Goal: Browse casually

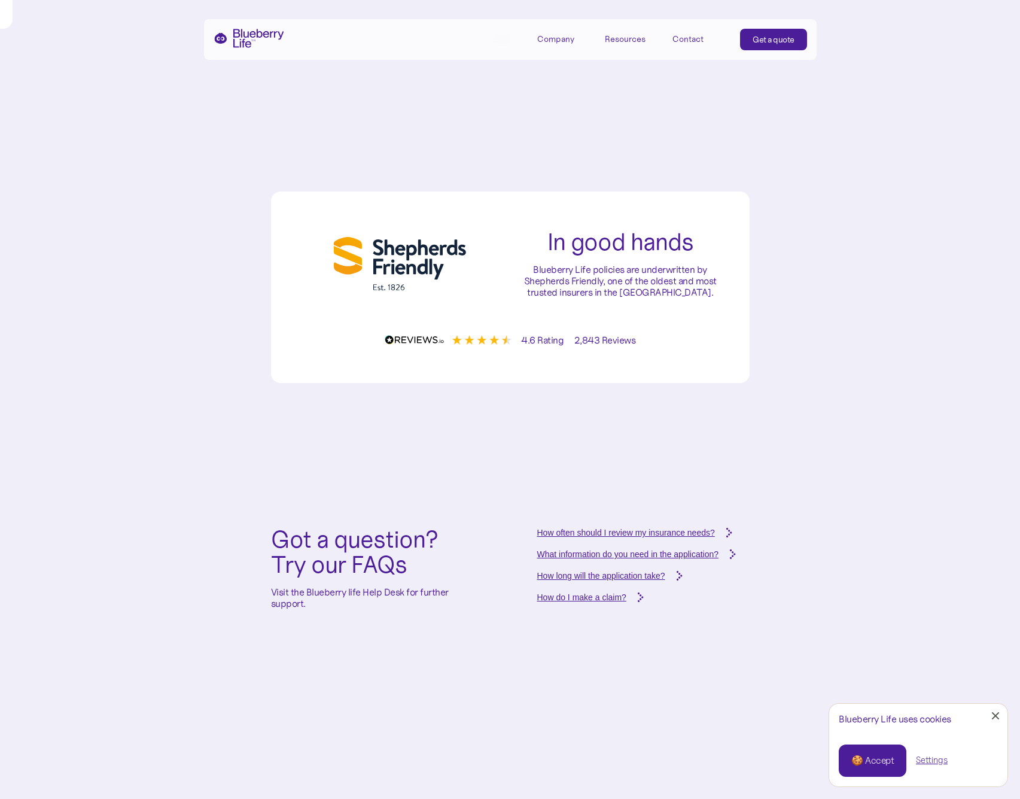
scroll to position [5051, 0]
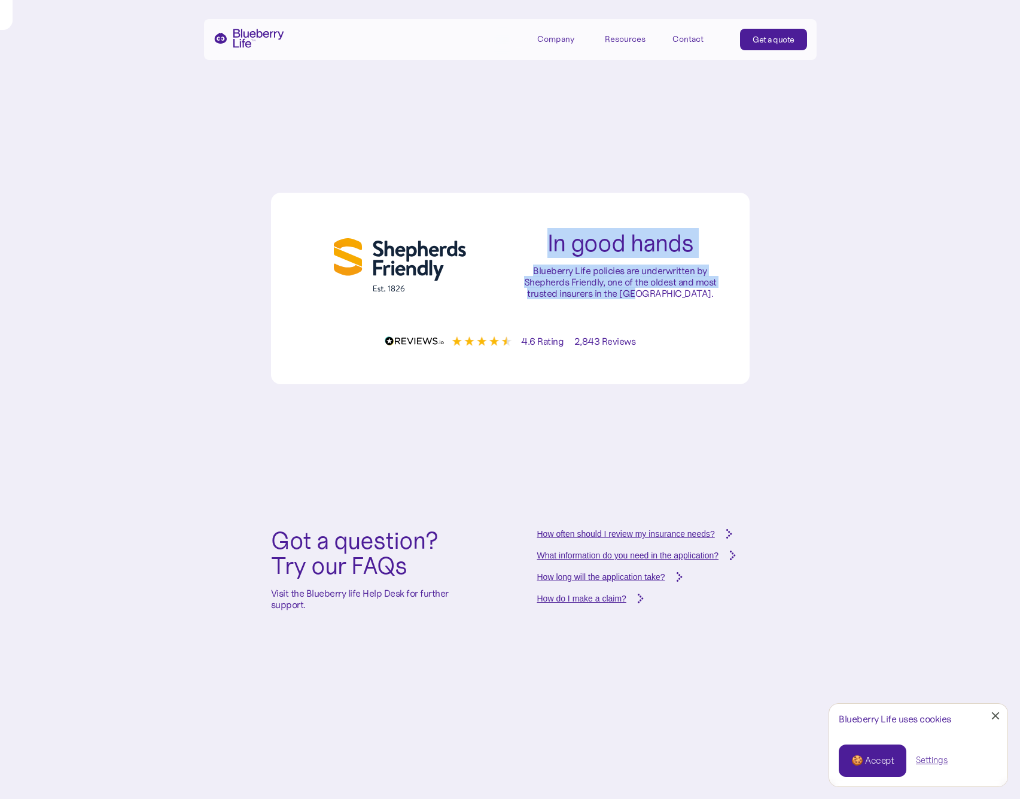
drag, startPoint x: 537, startPoint y: 230, endPoint x: 675, endPoint y: 287, distance: 150.0
click at [686, 291] on div "In good hands Blueberry Life policies are underwritten by Shepherds Friendly, o…" at bounding box center [620, 264] width 220 height 69
click at [673, 285] on p "Blueberry Life policies are underwritten by Shepherds Friendly, one of the olde…" at bounding box center [620, 282] width 220 height 35
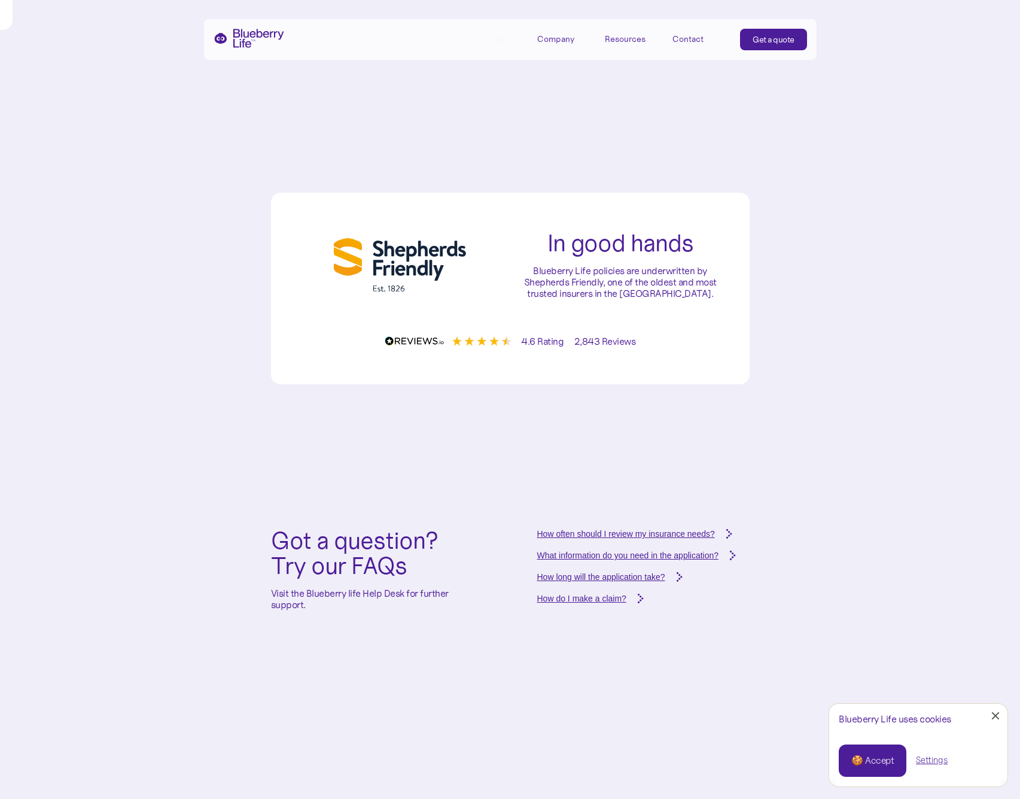
click at [665, 287] on p "Blueberry Life policies are underwritten by Shepherds Friendly, one of the olde…" at bounding box center [620, 282] width 220 height 35
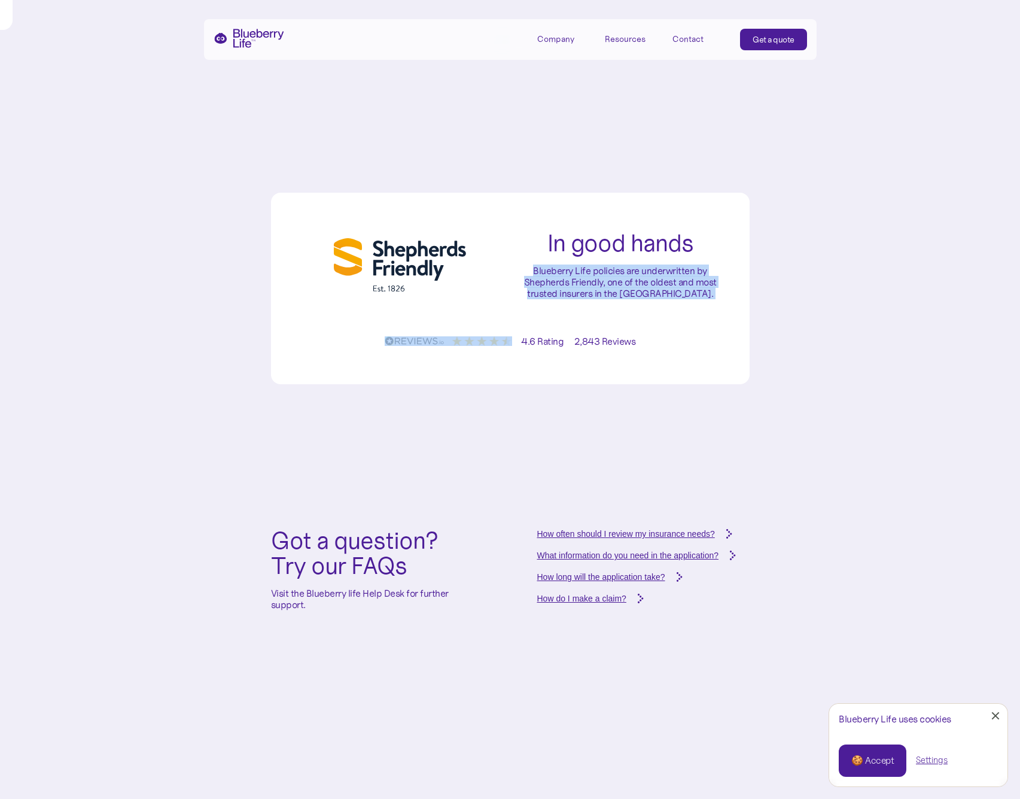
click at [665, 287] on p "Blueberry Life policies are underwritten by Shepherds Friendly, one of the olde…" at bounding box center [620, 282] width 220 height 35
click at [760, 295] on div "In good hands Blueberry Life policies are underwritten by Shepherds Friendly, o…" at bounding box center [510, 288] width 1020 height 335
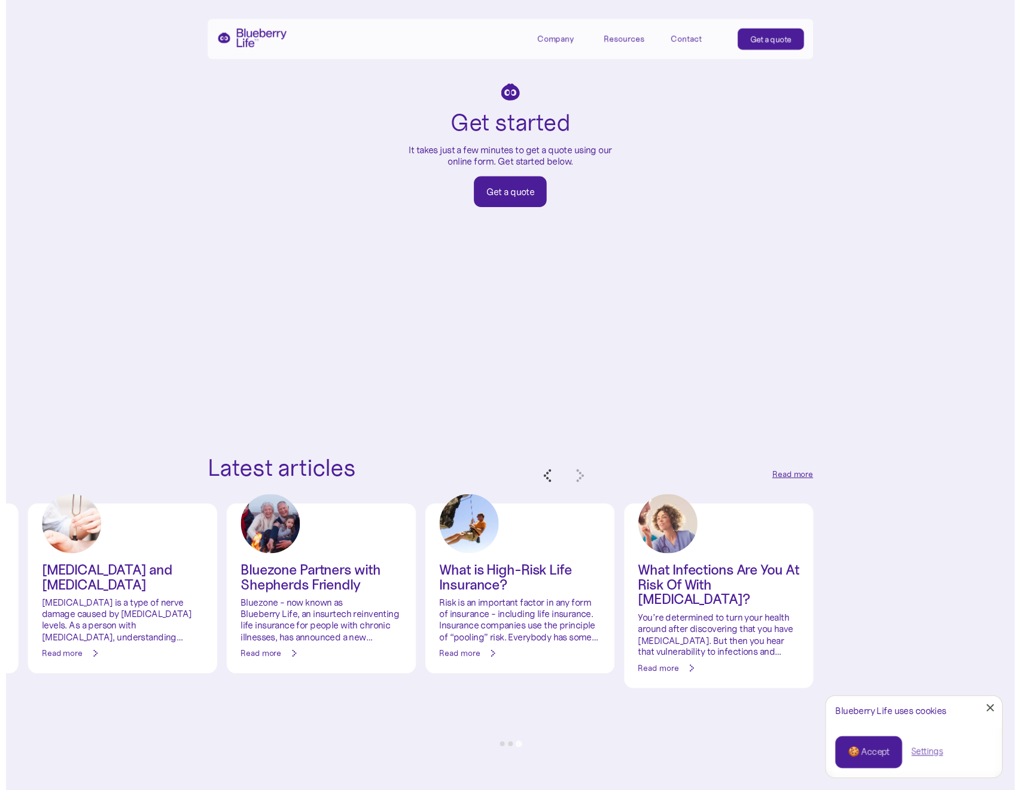
scroll to position [5854, 0]
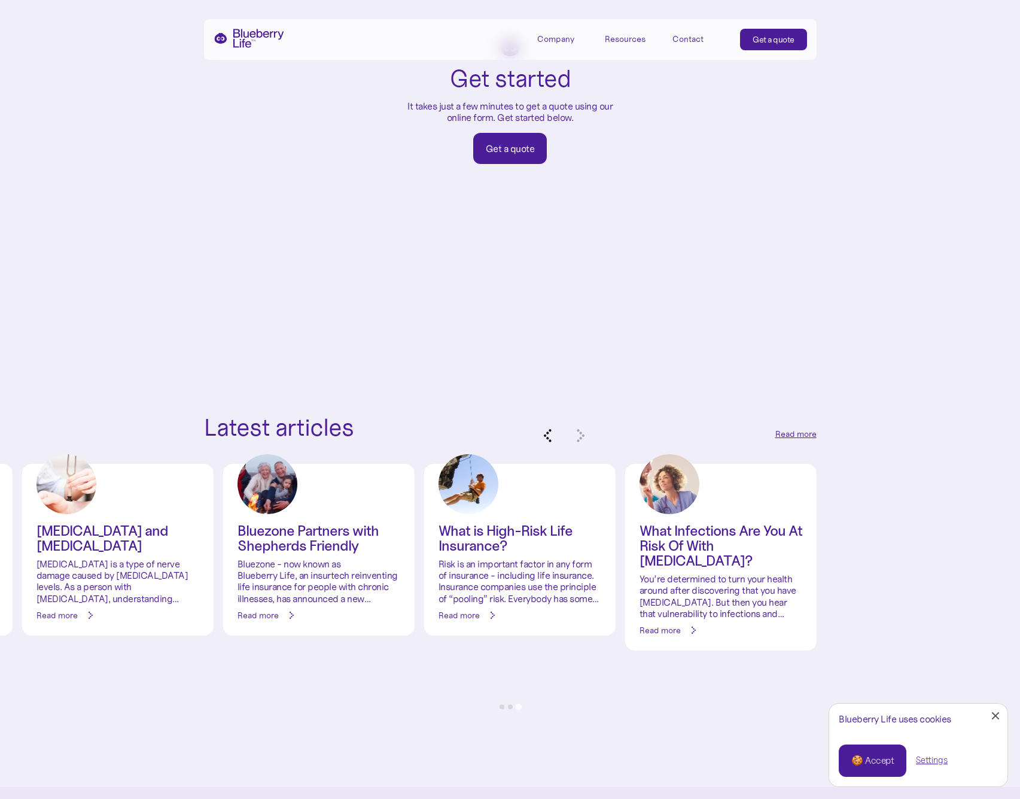
click at [550, 430] on icon "Previous slide" at bounding box center [544, 440] width 22 height 22
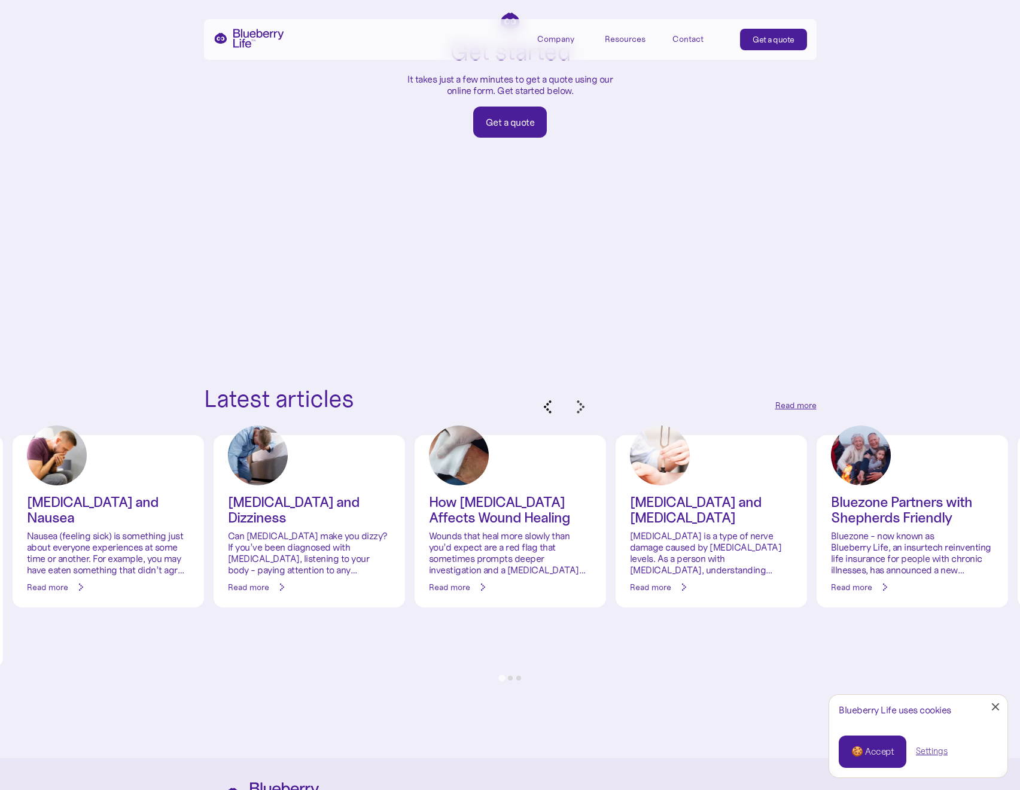
click at [550, 422] on icon "Previous slide" at bounding box center [544, 411] width 22 height 22
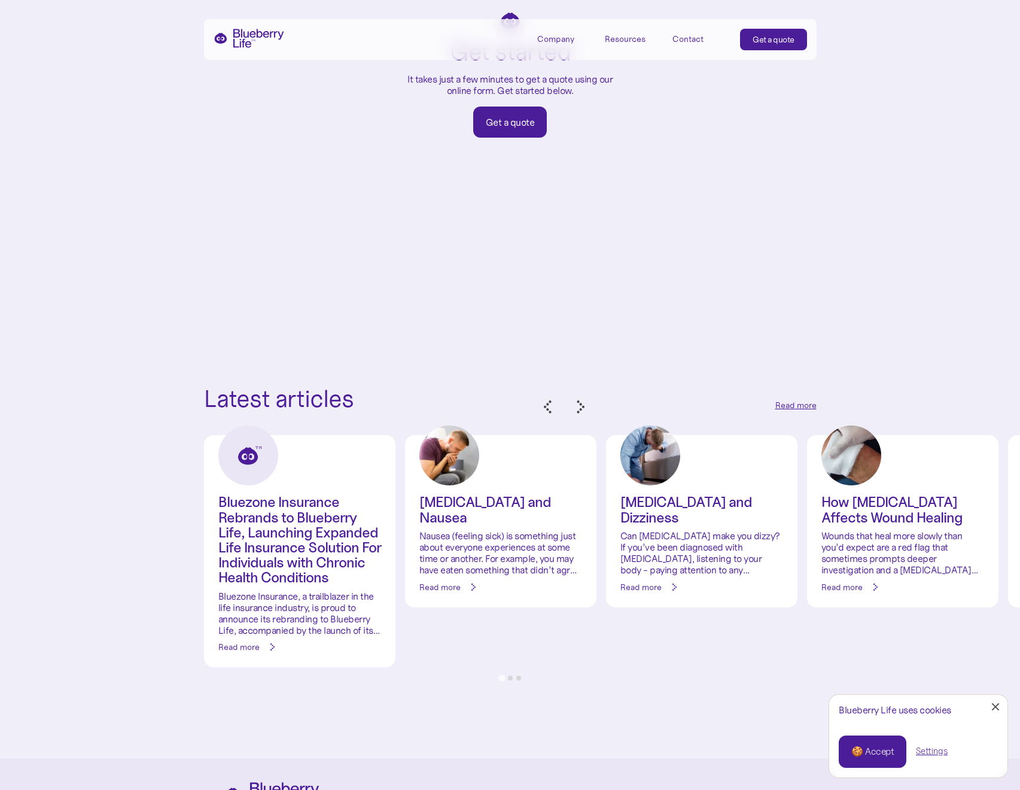
scroll to position [6130, 0]
